Goal: Task Accomplishment & Management: Complete application form

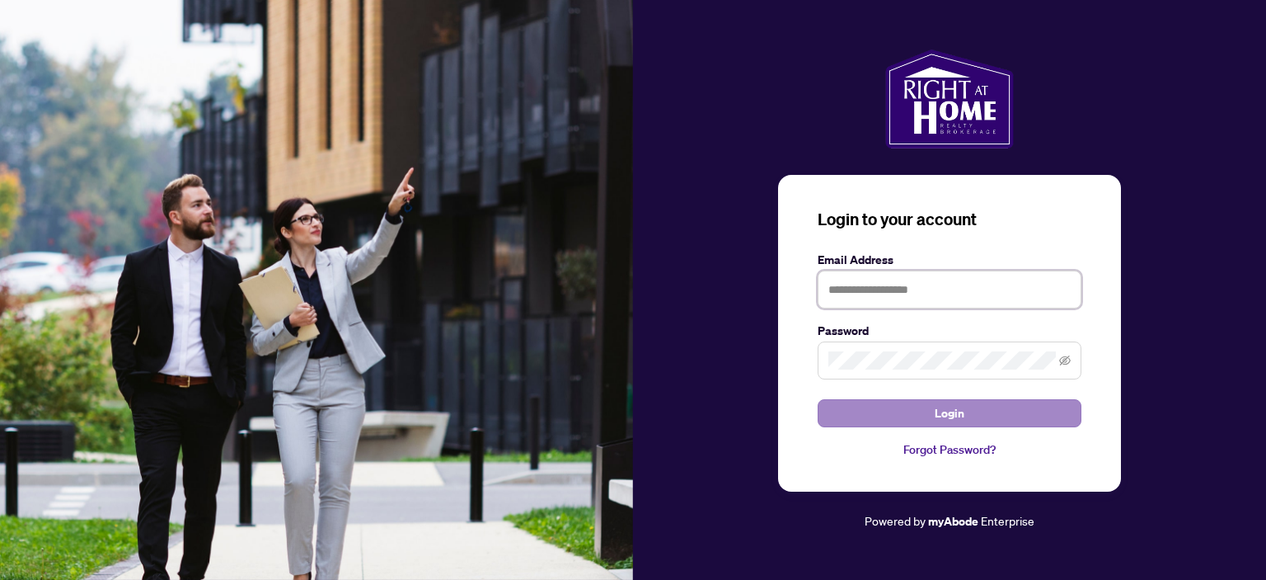
type input "**********"
click at [954, 413] on span "Login" at bounding box center [950, 413] width 30 height 26
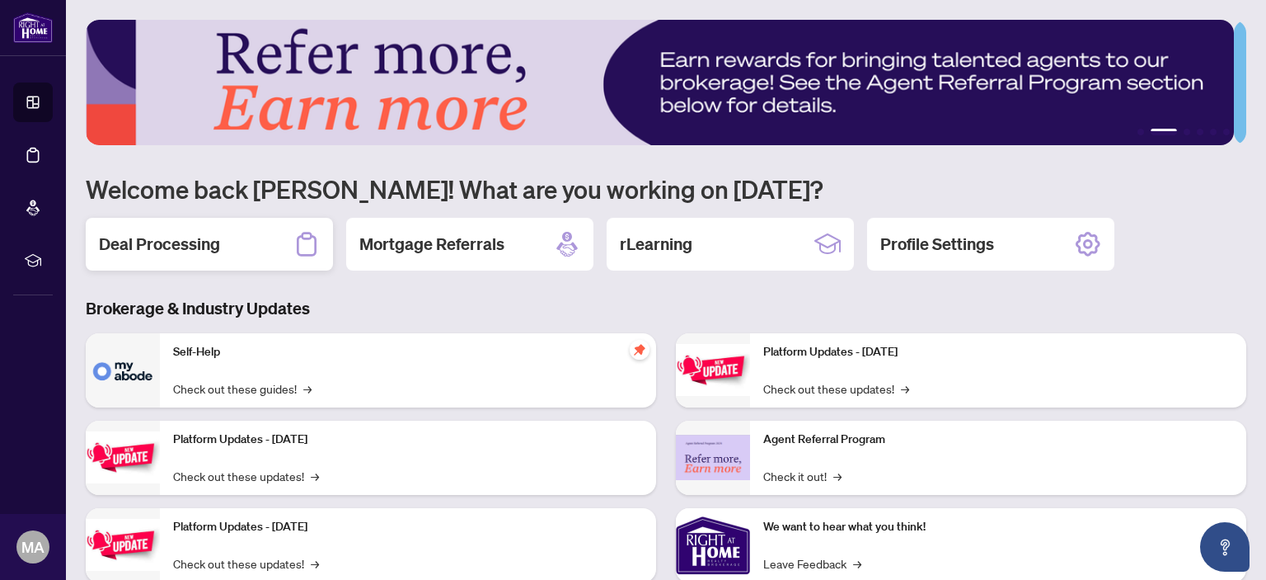
click at [214, 250] on h2 "Deal Processing" at bounding box center [159, 243] width 121 height 23
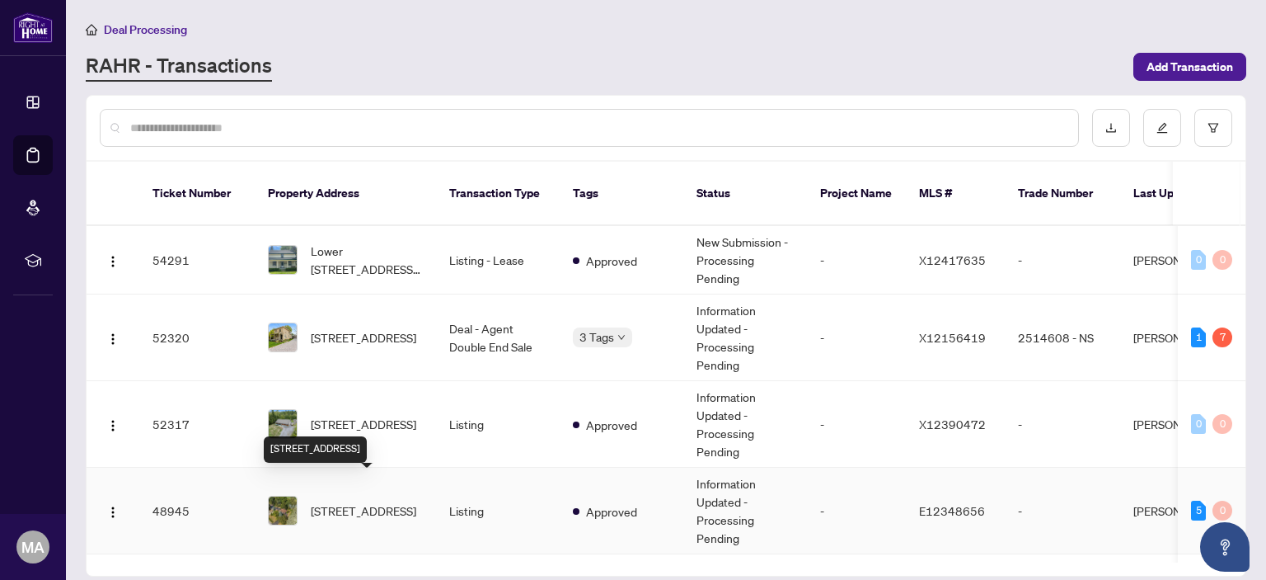
click at [350, 501] on span "[STREET_ADDRESS]" at bounding box center [364, 510] width 106 height 18
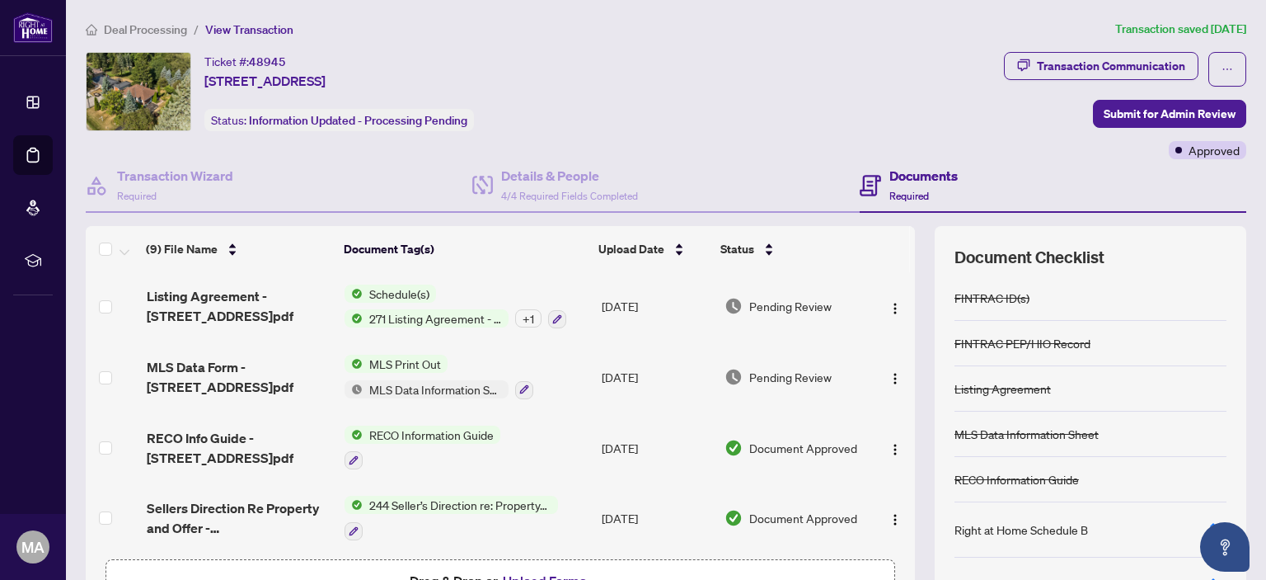
scroll to position [109, 0]
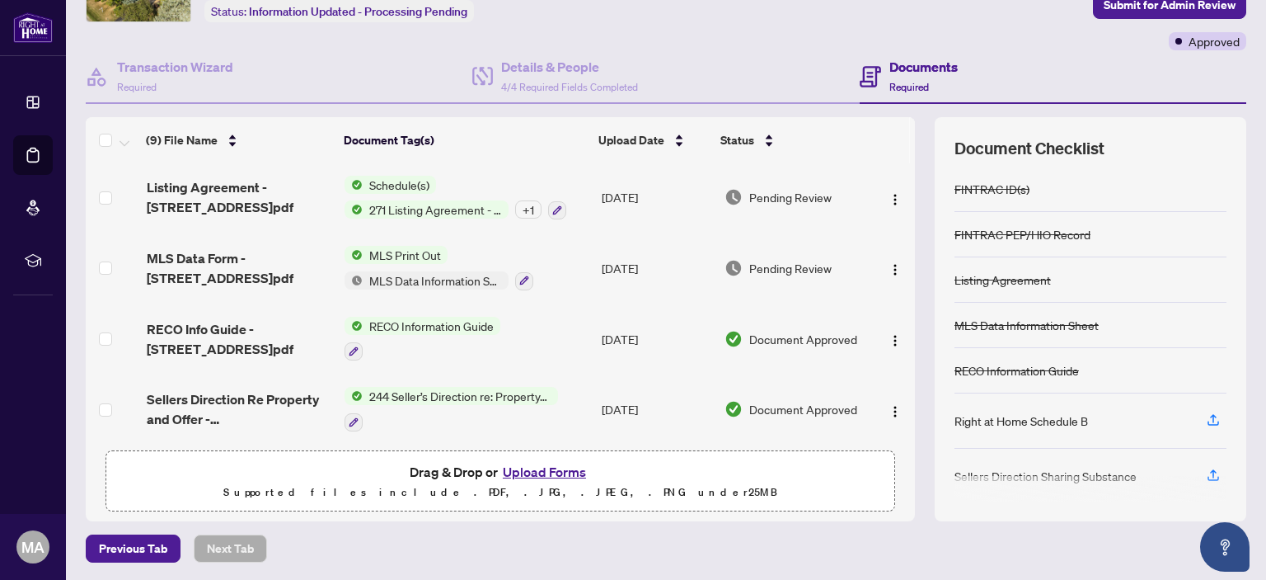
click at [531, 474] on button "Upload Forms" at bounding box center [544, 471] width 93 height 21
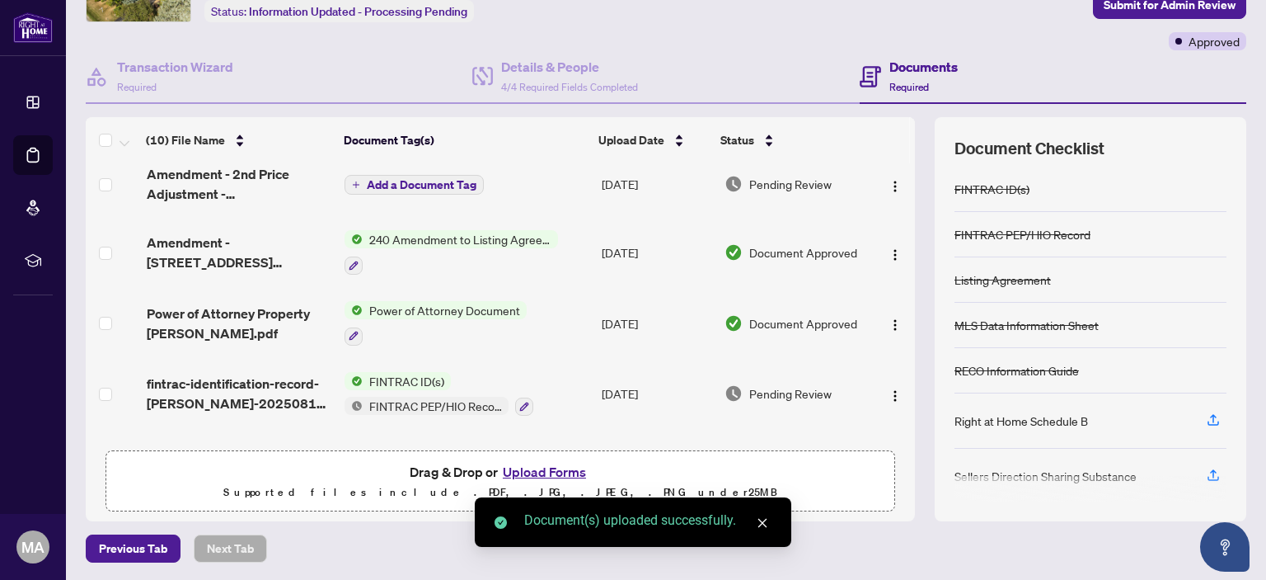
scroll to position [0, 0]
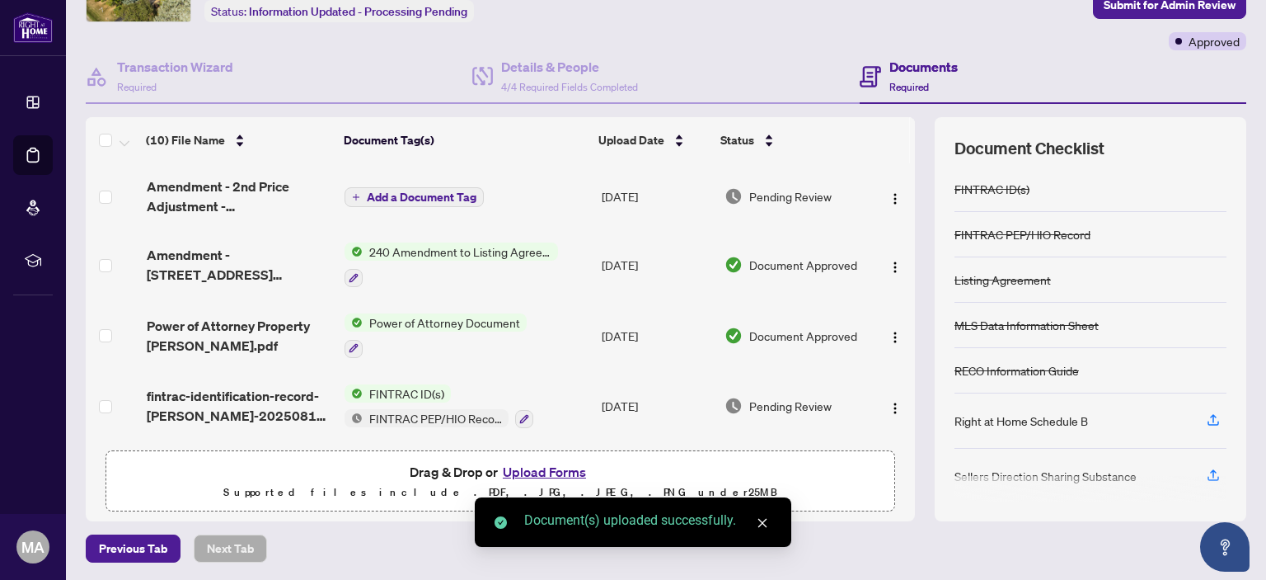
click at [425, 201] on button "Add a Document Tag" at bounding box center [414, 197] width 139 height 20
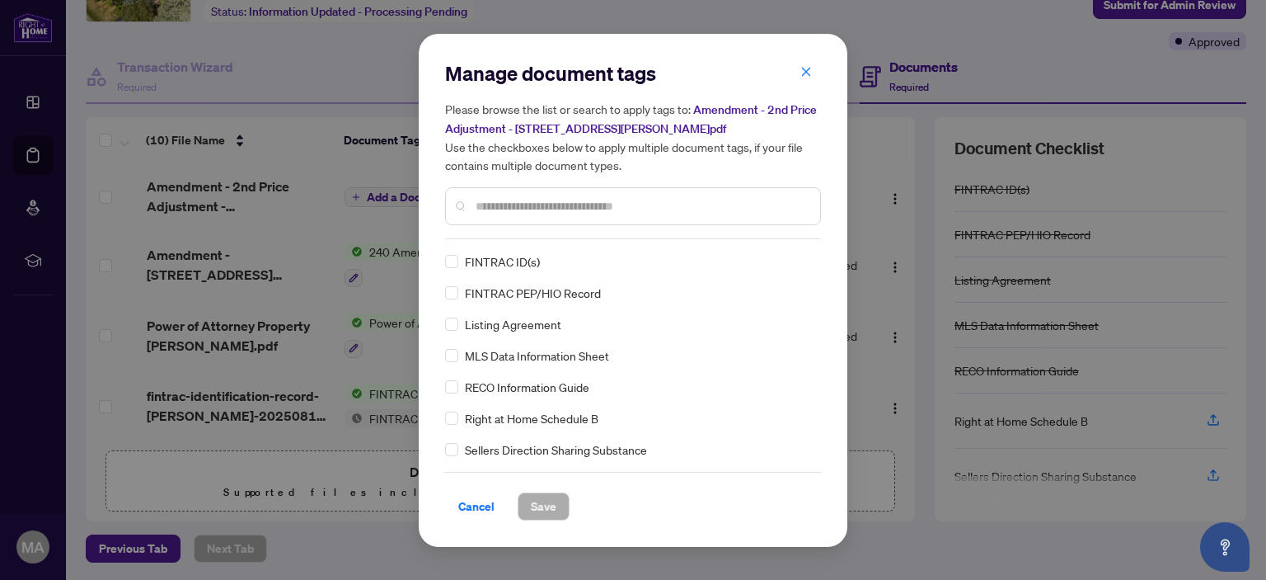
click at [539, 204] on input "text" at bounding box center [641, 206] width 331 height 18
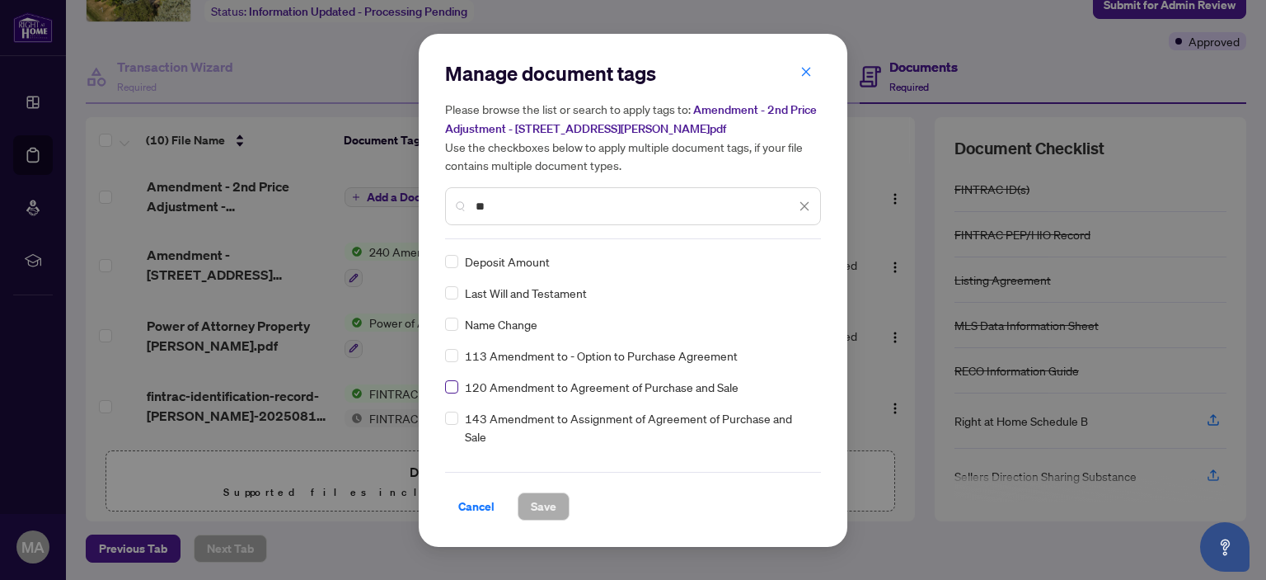
scroll to position [82, 0]
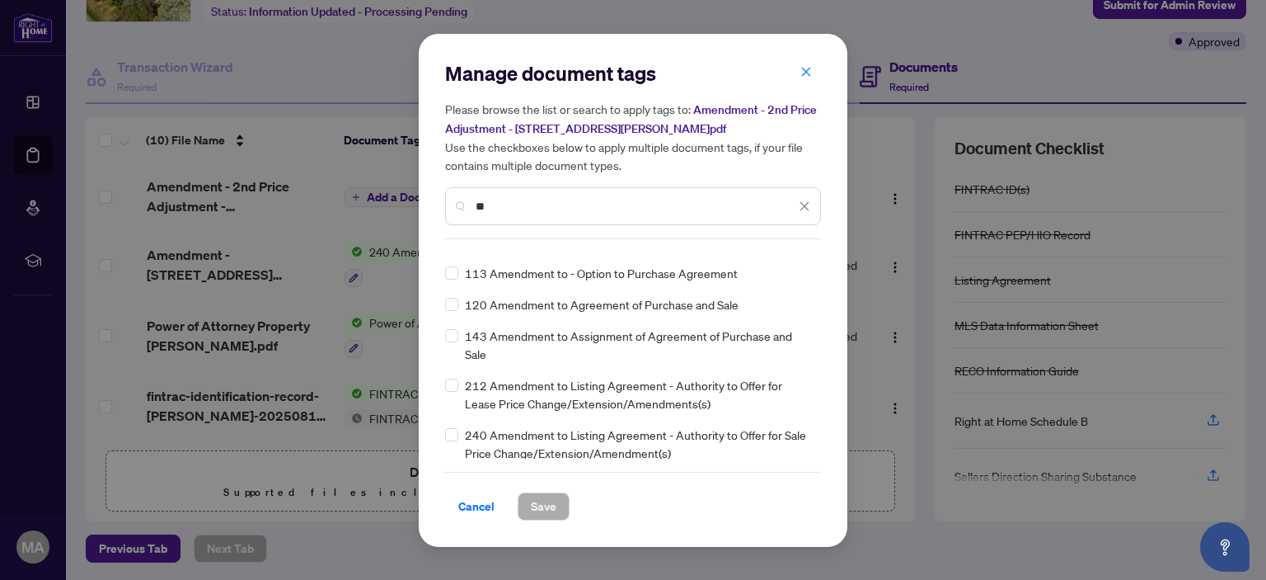
type input "**"
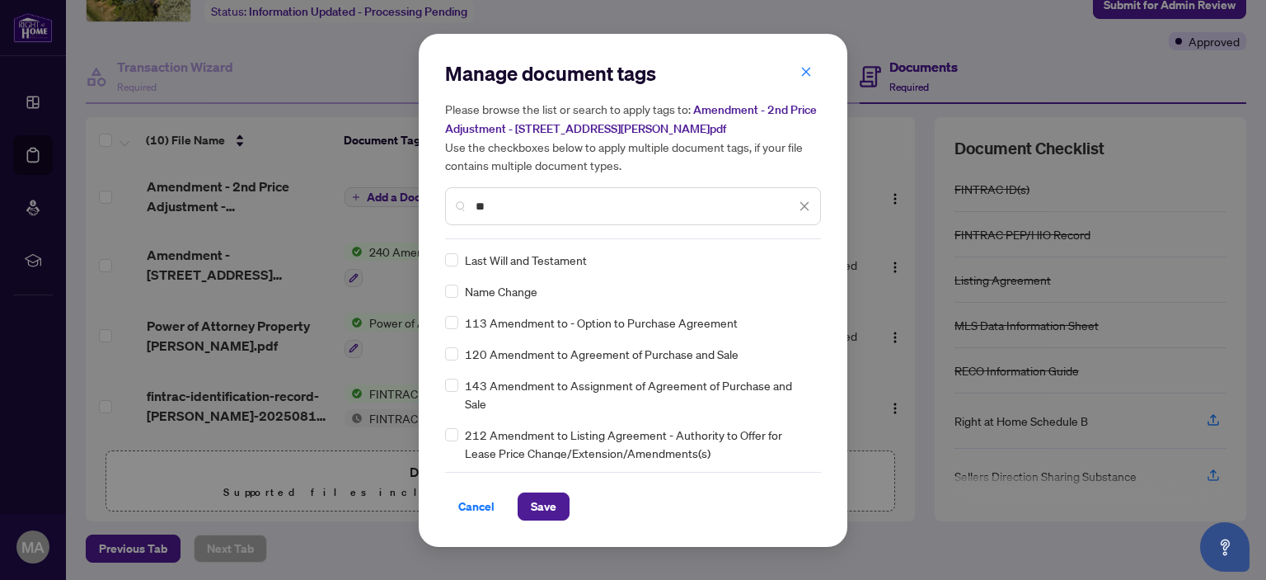
scroll to position [0, 0]
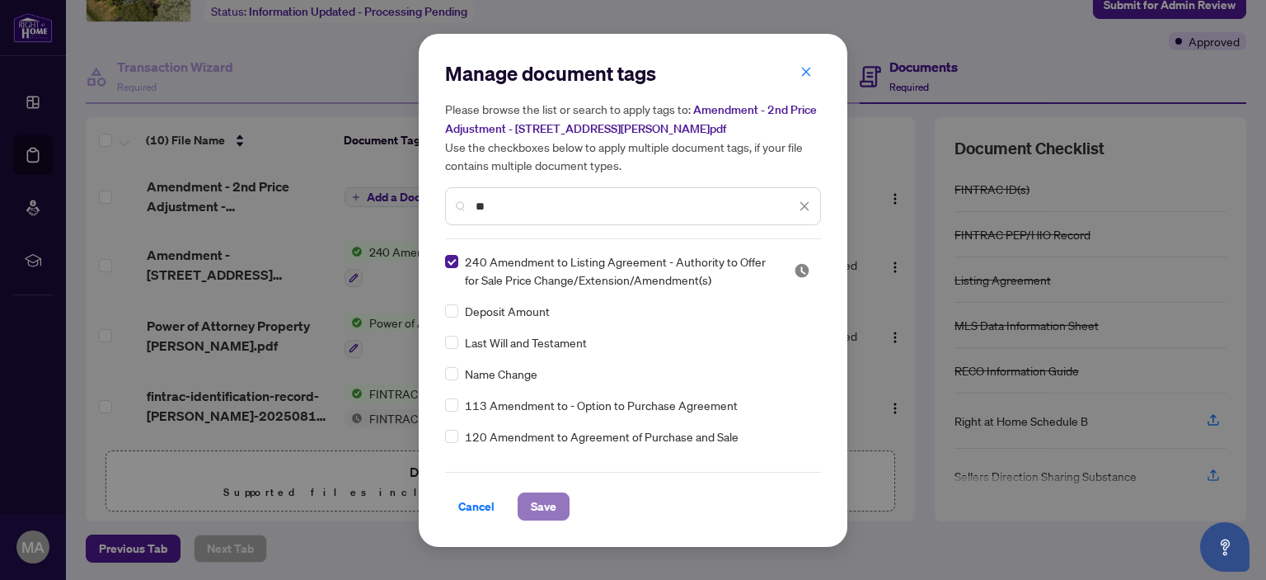
click at [533, 500] on span "Save" at bounding box center [544, 506] width 26 height 26
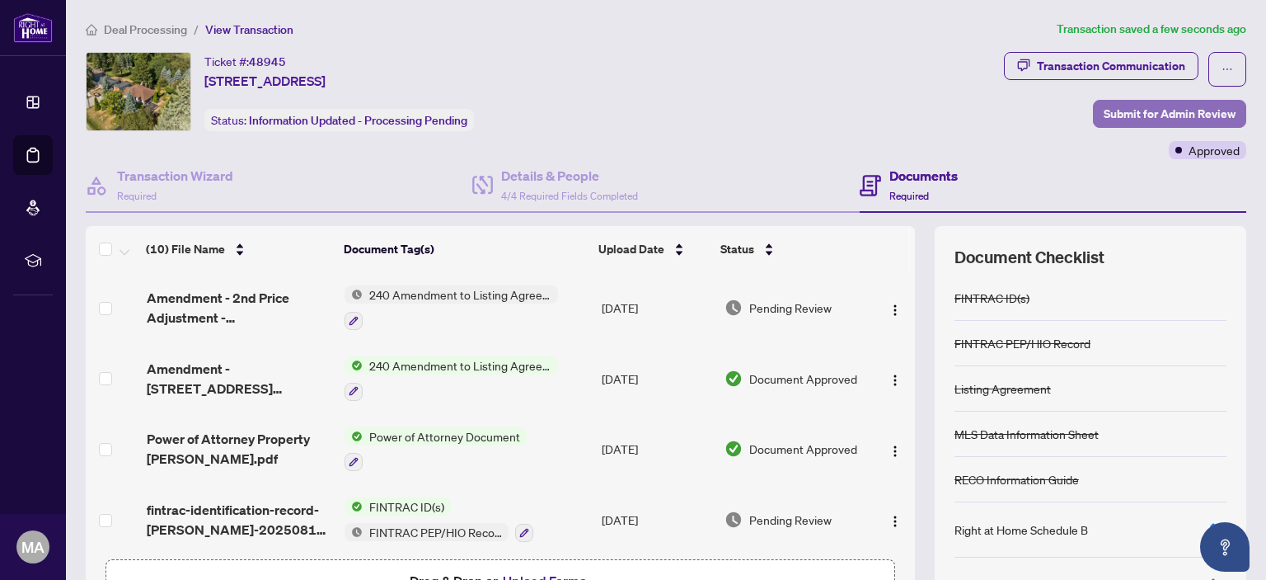
click at [1193, 109] on span "Submit for Admin Review" at bounding box center [1170, 114] width 132 height 26
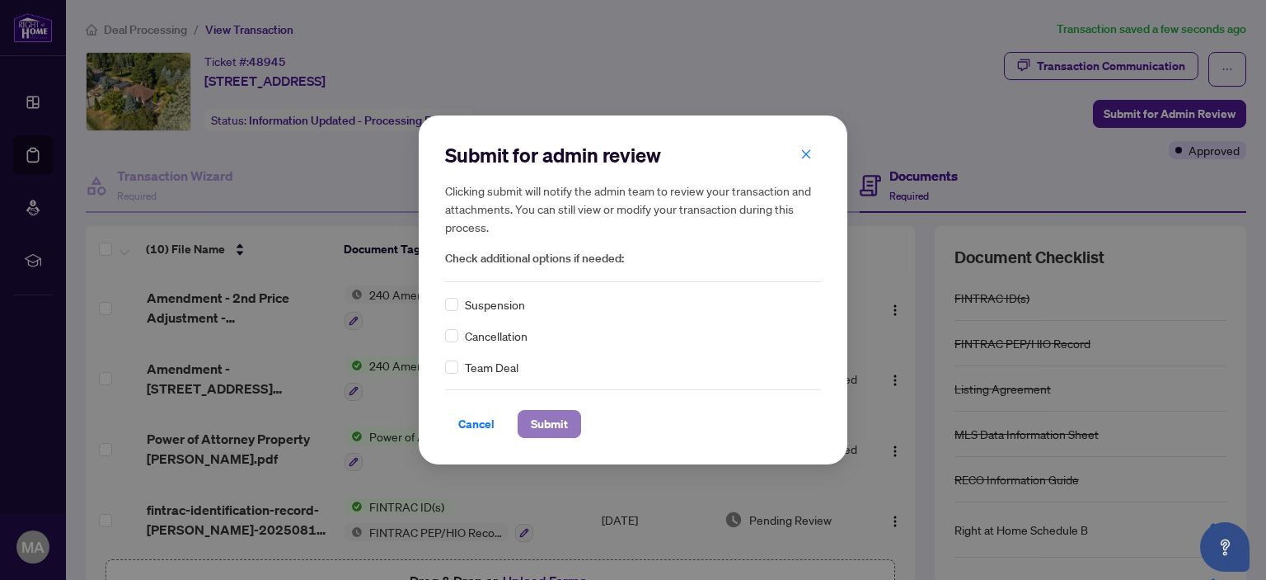
click at [555, 433] on span "Submit" at bounding box center [549, 424] width 37 height 26
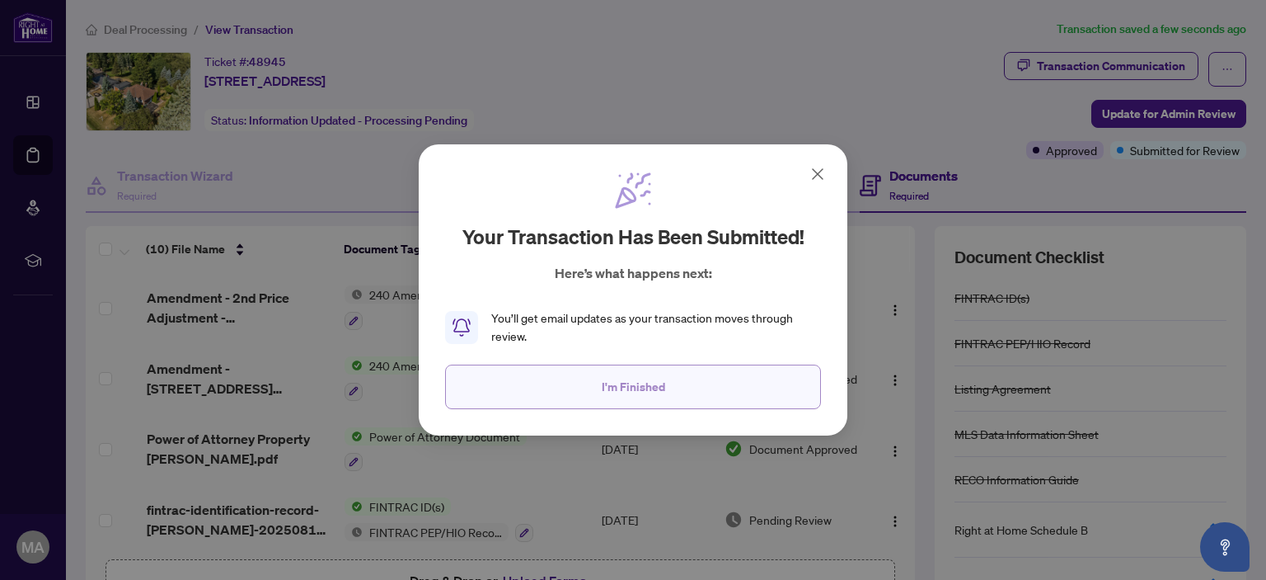
click at [635, 394] on span "I'm Finished" at bounding box center [633, 386] width 63 height 26
